Goal: Obtain resource: Obtain resource

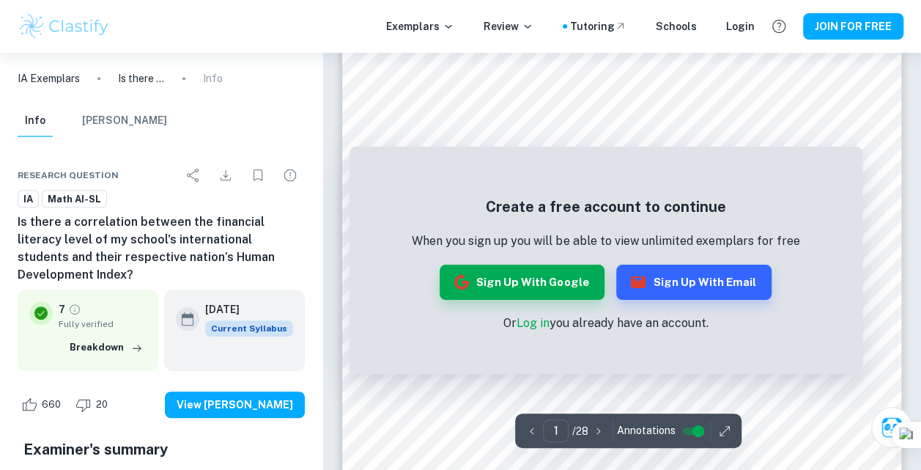
scroll to position [220, 0]
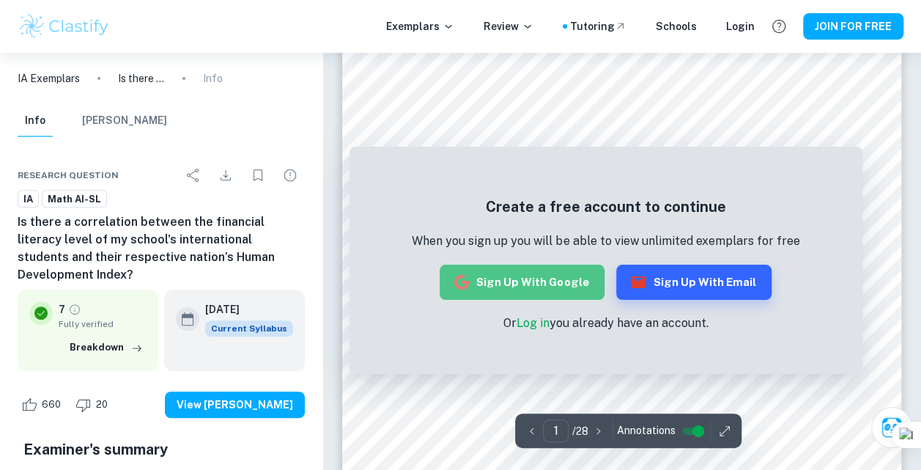
click at [554, 281] on button "Sign up with Google" at bounding box center [522, 282] width 165 height 35
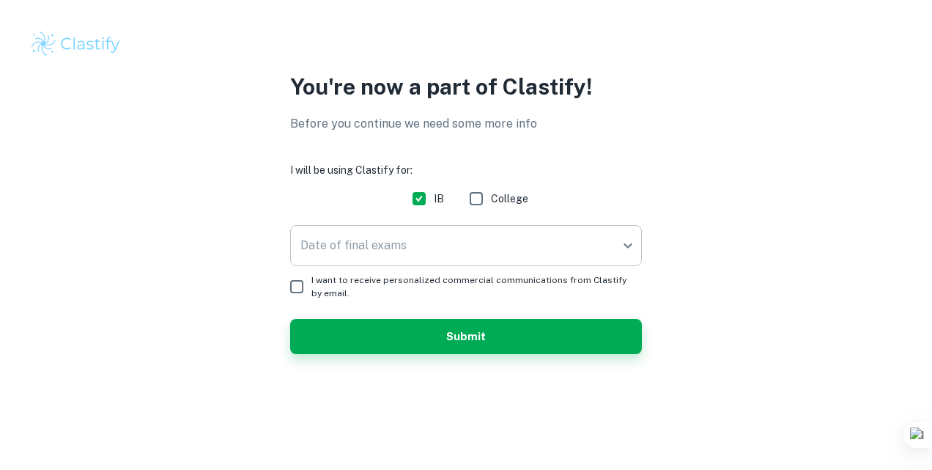
click at [418, 246] on body "We value your privacy We use cookies to enhance your browsing experience, serve…" at bounding box center [466, 235] width 932 height 470
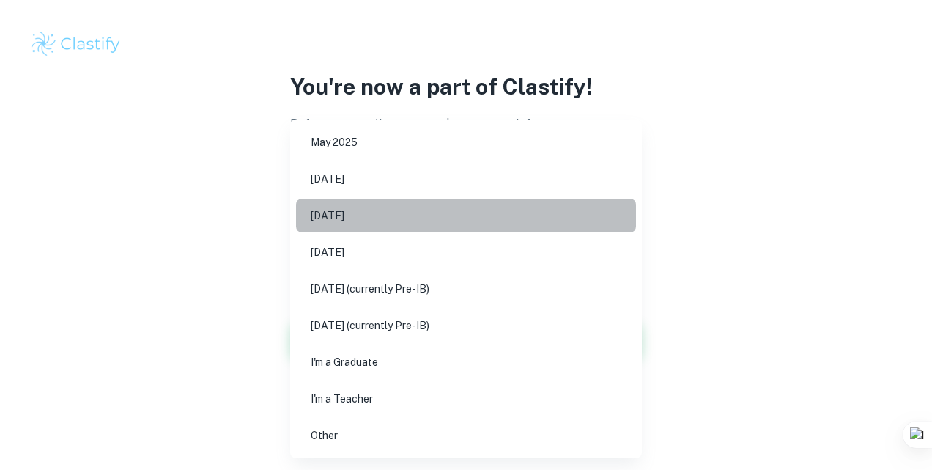
click at [376, 202] on li "[DATE]" at bounding box center [466, 216] width 340 height 34
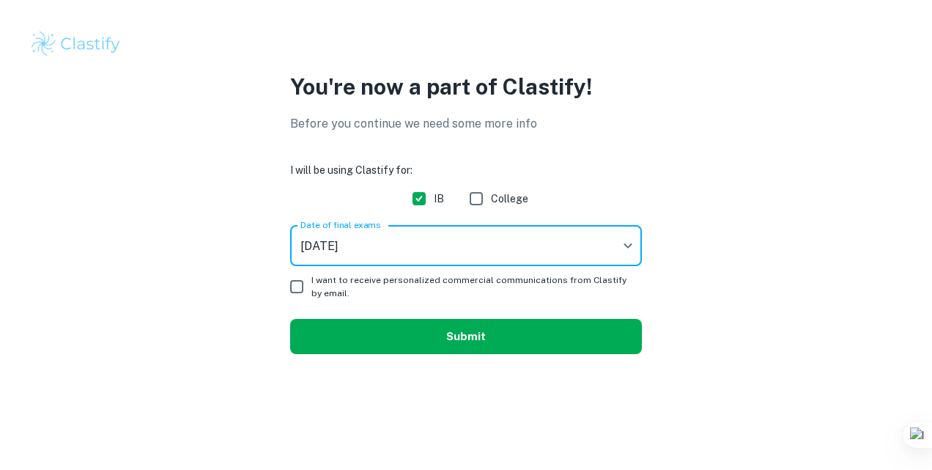
click at [416, 340] on button "Submit" at bounding box center [466, 336] width 352 height 35
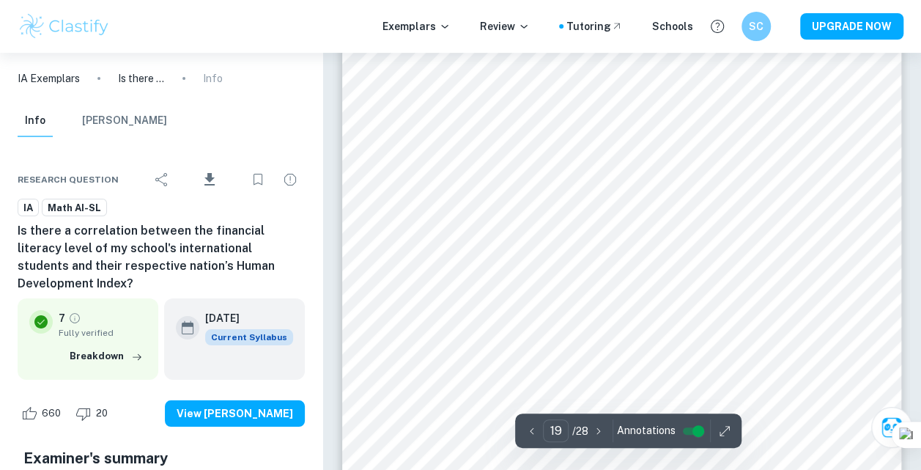
scroll to position [13666, 0]
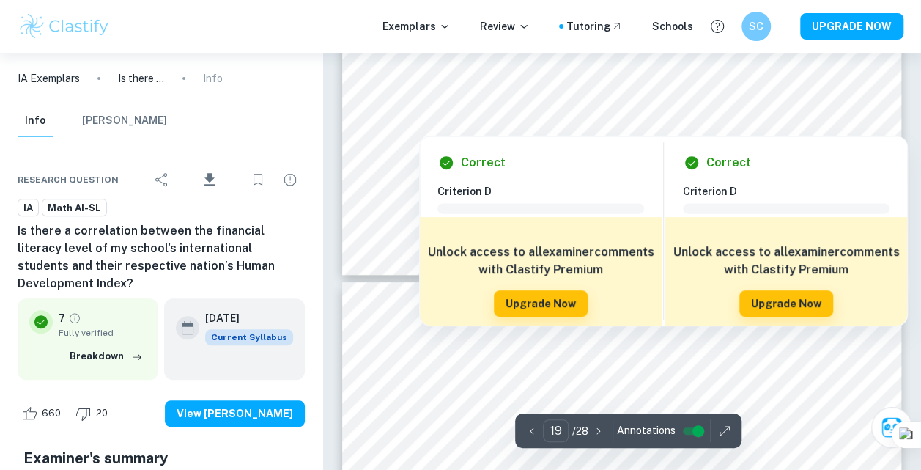
type input "20"
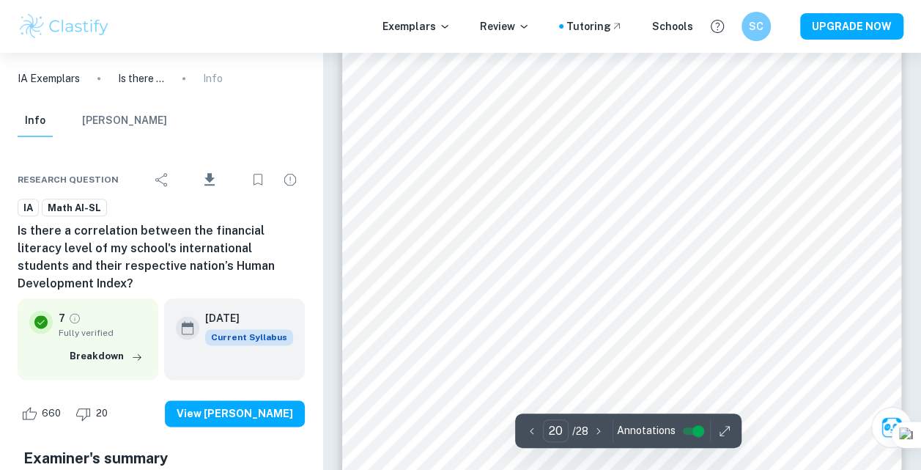
scroll to position [14619, 0]
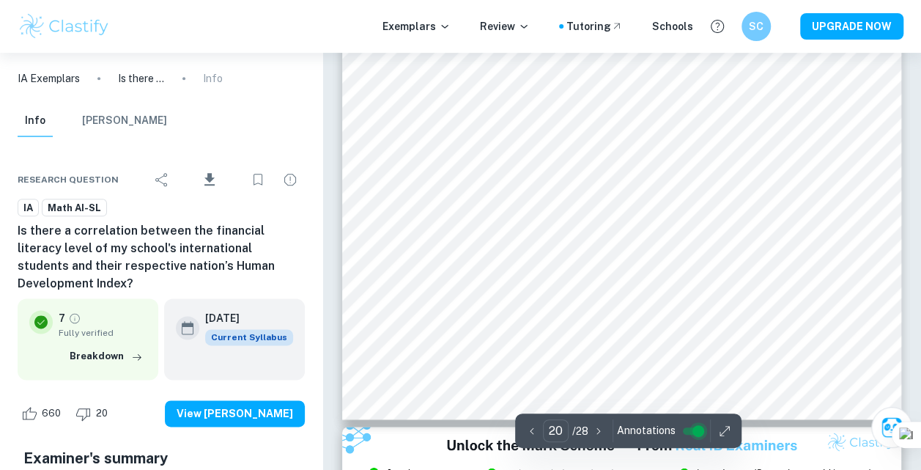
click at [699, 424] on input "controlled" at bounding box center [698, 431] width 53 height 18
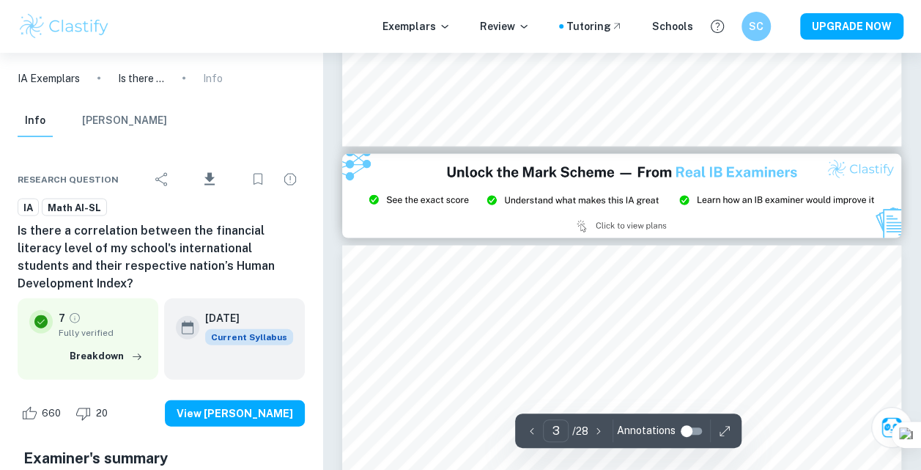
scroll to position [1539, 0]
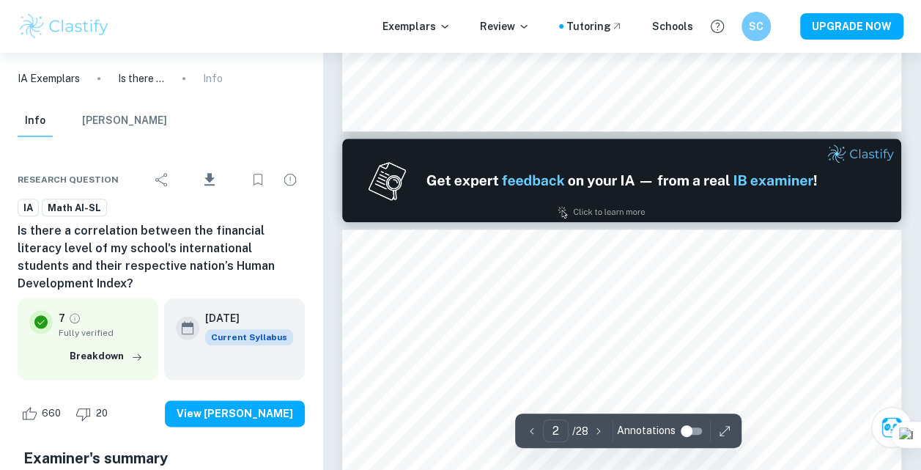
type input "1"
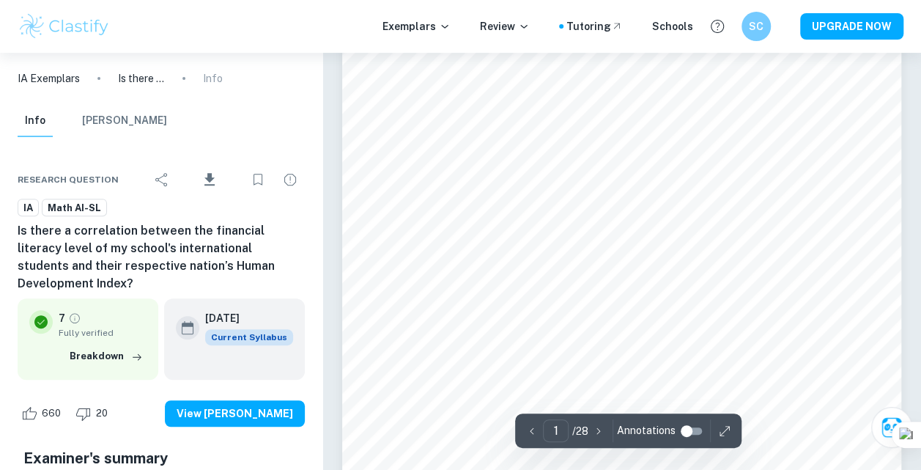
scroll to position [147, 0]
